Goal: Check status: Check status

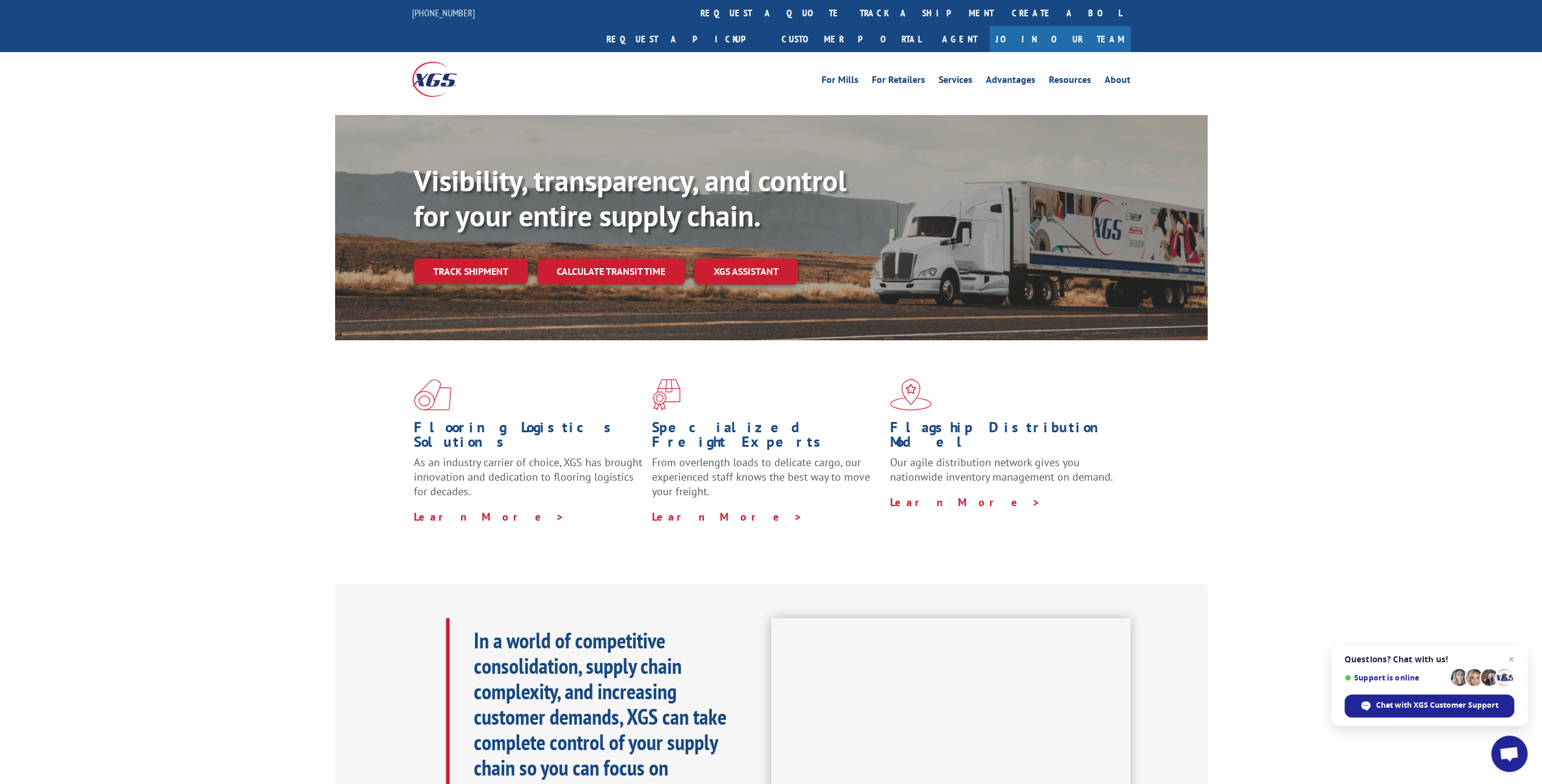
click at [851, 15] on link "track a shipment" at bounding box center [927, 13] width 152 height 26
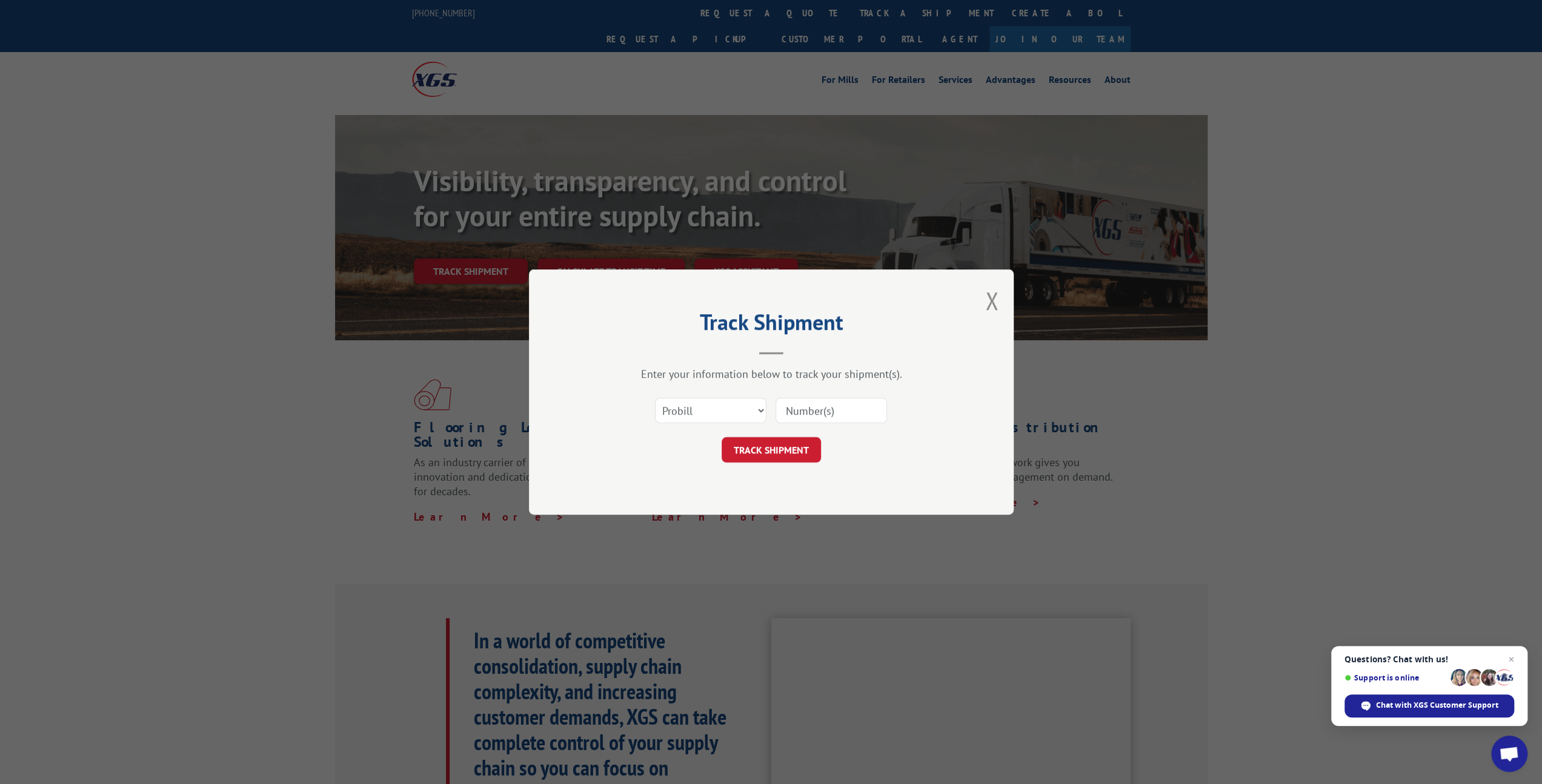
drag, startPoint x: 991, startPoint y: 303, endPoint x: 927, endPoint y: 193, distance: 127.3
click at [991, 301] on button "Close modal" at bounding box center [991, 301] width 13 height 32
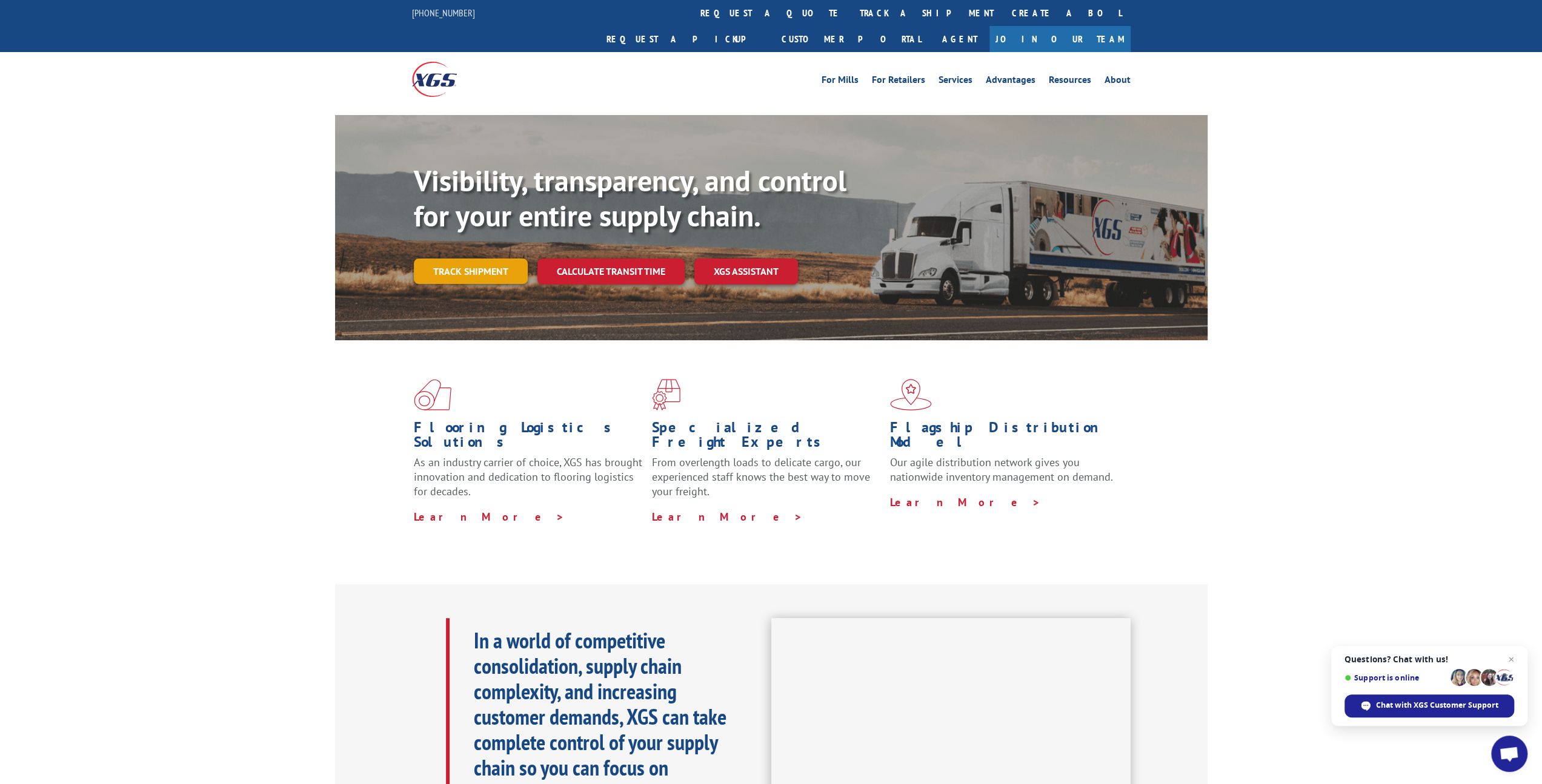
click at [482, 258] on link "Track shipment" at bounding box center [470, 271] width 114 height 25
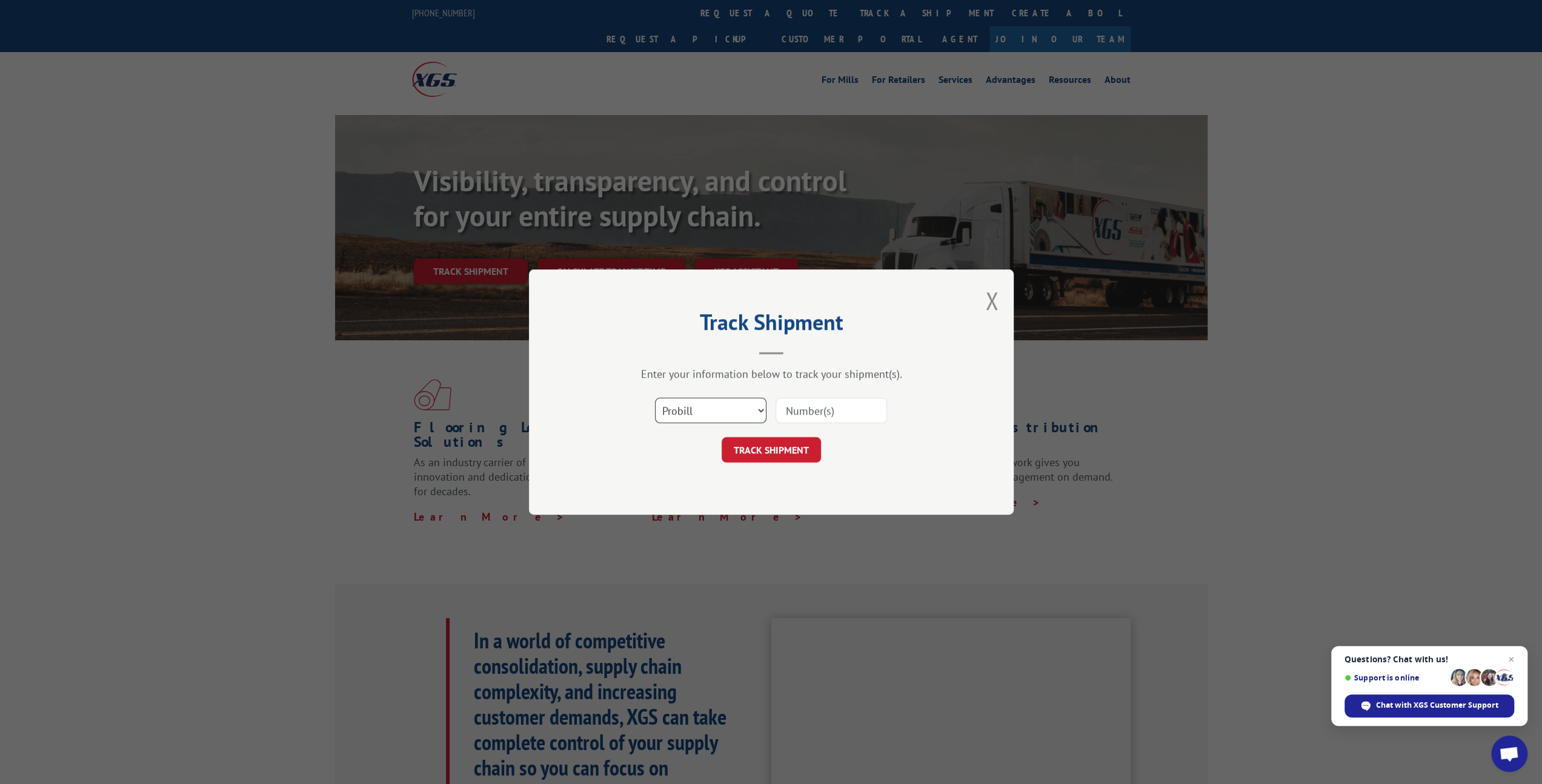
click at [760, 412] on select "Select category... Probill BOL PO" at bounding box center [710, 411] width 112 height 25
click at [836, 405] on input at bounding box center [831, 411] width 112 height 25
paste input "17674319"
type input "17674319"
click at [788, 454] on button "TRACK SHIPMENT" at bounding box center [771, 450] width 100 height 25
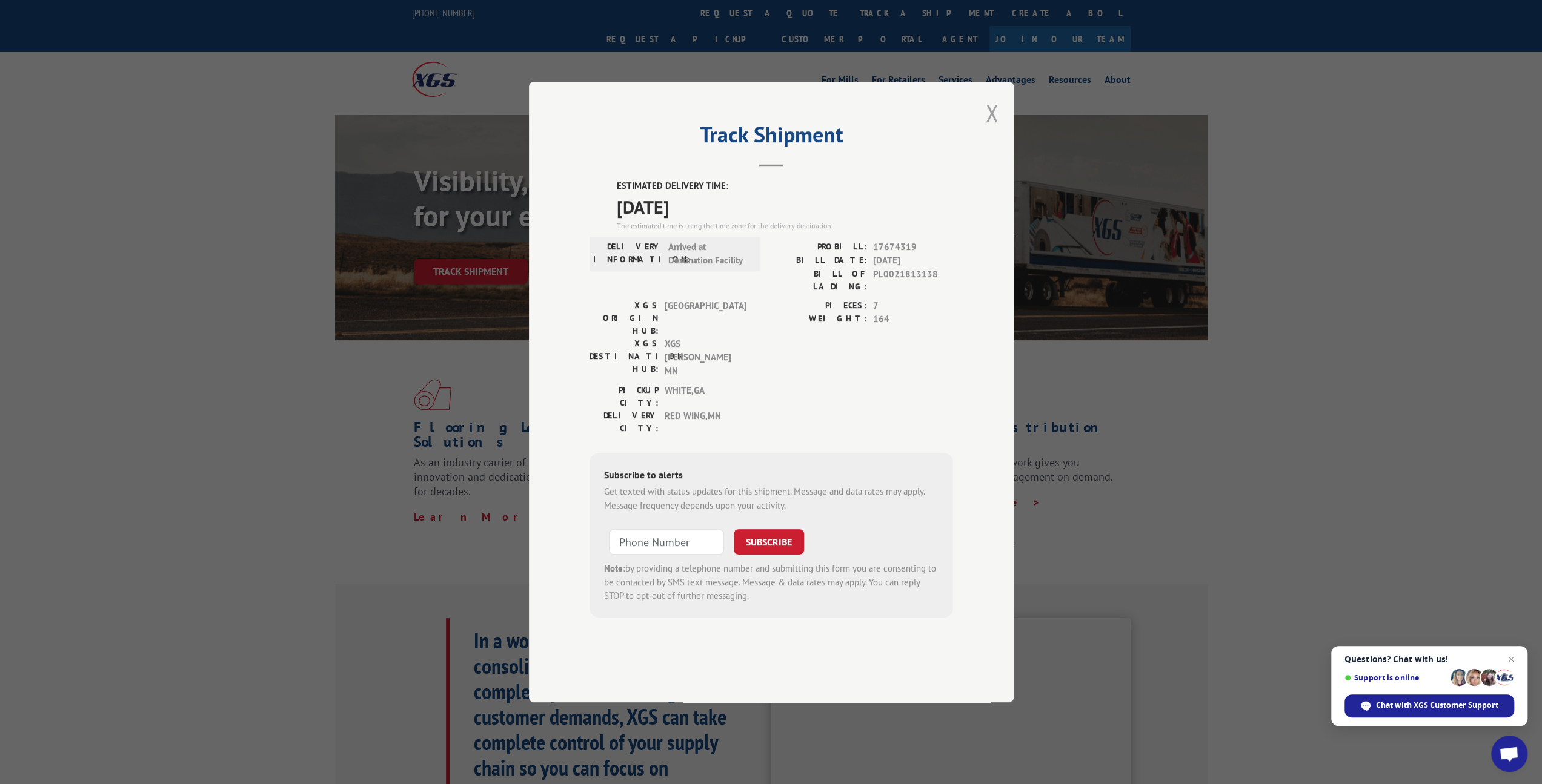
click at [991, 129] on button "Close modal" at bounding box center [991, 113] width 13 height 32
